Goal: Information Seeking & Learning: Learn about a topic

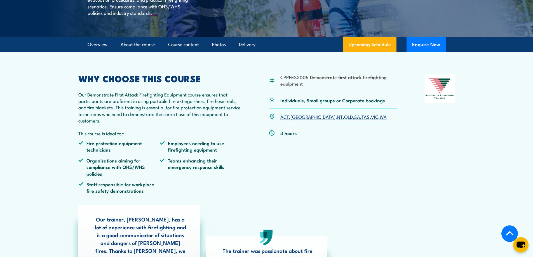
scroll to position [168, 0]
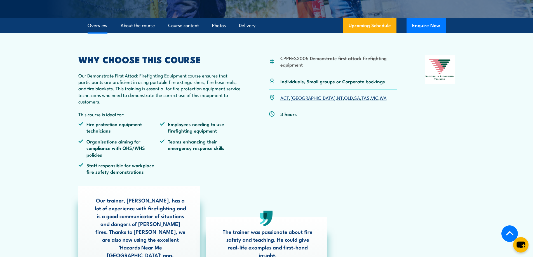
click at [301, 101] on link "[GEOGRAPHIC_DATA]" at bounding box center [312, 97] width 45 height 7
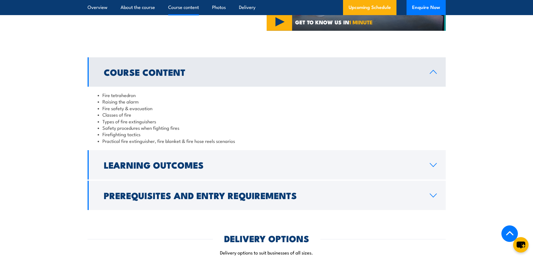
scroll to position [567, 0]
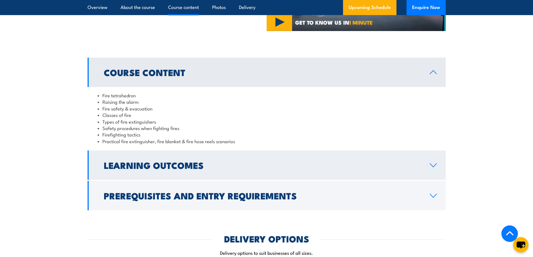
click at [209, 166] on h2 "Learning Outcomes" at bounding box center [262, 165] width 317 height 8
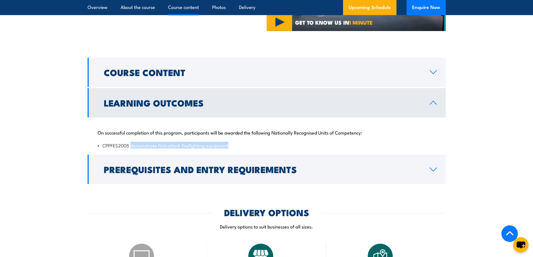
drag, startPoint x: 131, startPoint y: 144, endPoint x: 229, endPoint y: 146, distance: 98.0
click at [229, 146] on div "On successful completion of this program, participants will be awarded the foll…" at bounding box center [267, 136] width 358 height 36
copy li "Demonstrate first attack firefighting equipment"
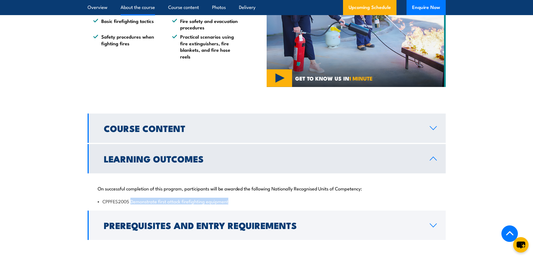
click at [183, 124] on h2 "Course Content" at bounding box center [262, 128] width 317 height 8
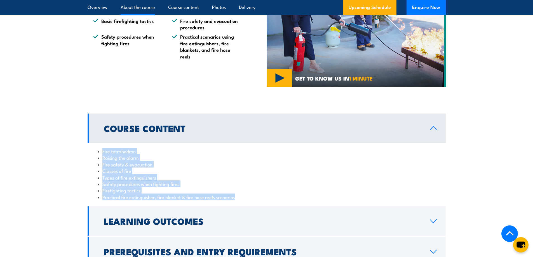
drag, startPoint x: 102, startPoint y: 149, endPoint x: 239, endPoint y: 196, distance: 144.5
click at [239, 196] on ul "Fire tetrahedron Raising the alarm Fire safety & evacuation Classes of fire Typ…" at bounding box center [267, 174] width 338 height 52
copy ul "Fire tetrahedron Raising the alarm Fire safety & evacuation Classes of fire Typ…"
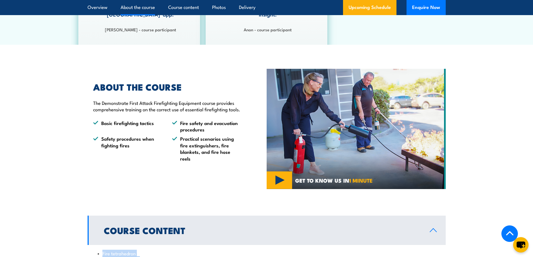
scroll to position [399, 0]
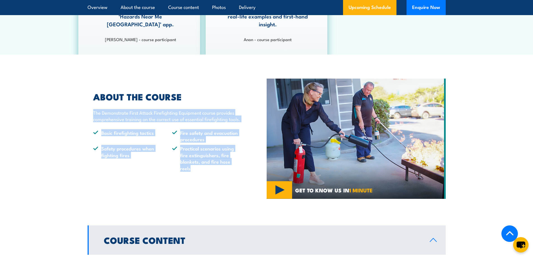
drag, startPoint x: 93, startPoint y: 110, endPoint x: 240, endPoint y: 169, distance: 158.1
click at [242, 170] on div "ABOUT THE COURSE The Demonstrate First Attack Firefighting Equipment course pro…" at bounding box center [177, 139] width 179 height 120
copy div "The Demonstrate First Attack Firefighting Equipment course provides comprehensi…"
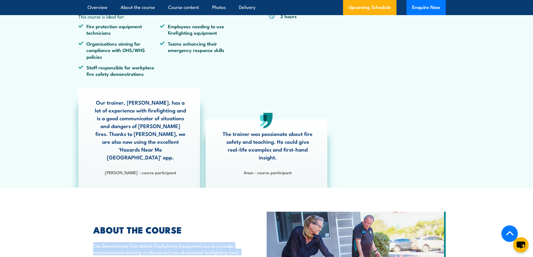
scroll to position [175, 0]
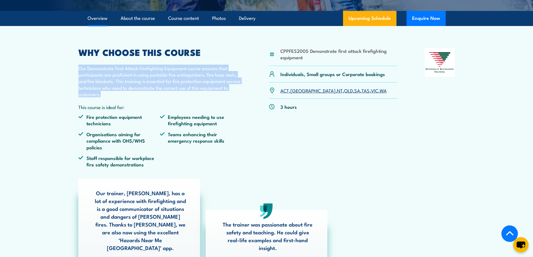
drag, startPoint x: 77, startPoint y: 81, endPoint x: 148, endPoint y: 107, distance: 75.5
click at [148, 107] on article "CPPFES2005 Demonstrate first attack firefighting equipment Individuals, Small g…" at bounding box center [267, 152] width 392 height 252
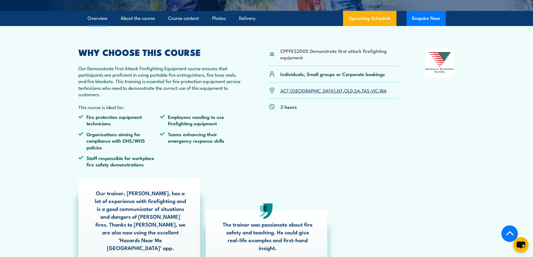
click at [144, 112] on div "WHY CHOOSE THIS COURSE Our Demonstrate First Attack Firefighting Equipment cour…" at bounding box center [159, 110] width 163 height 124
